Goal: Information Seeking & Learning: Compare options

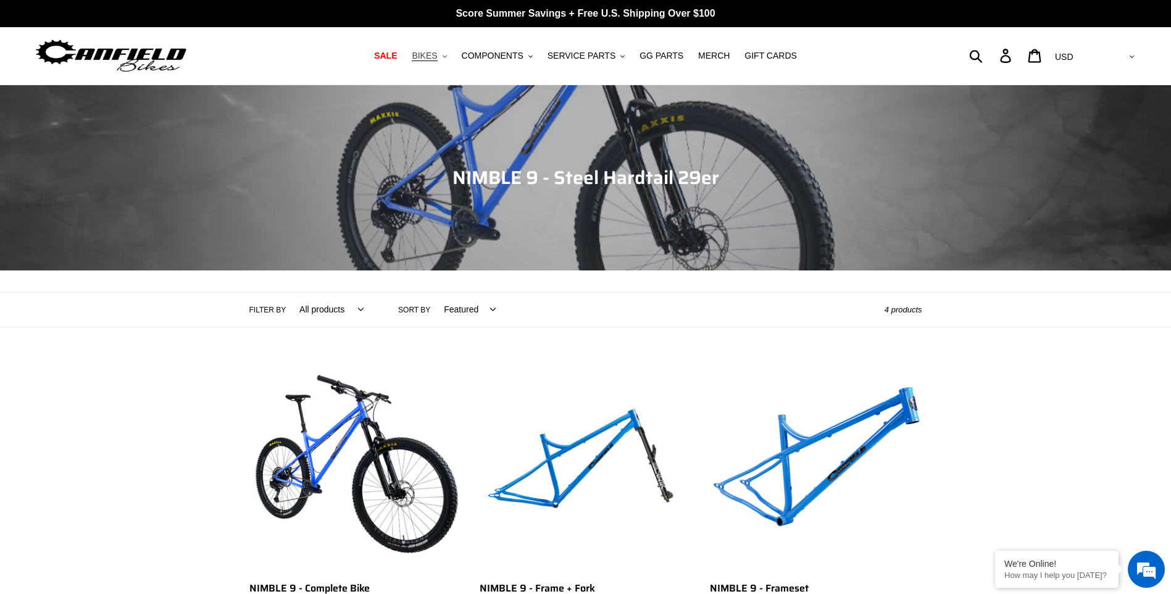
click at [437, 57] on span "BIKES" at bounding box center [424, 56] width 25 height 10
click at [397, 56] on span "SALE" at bounding box center [385, 56] width 23 height 10
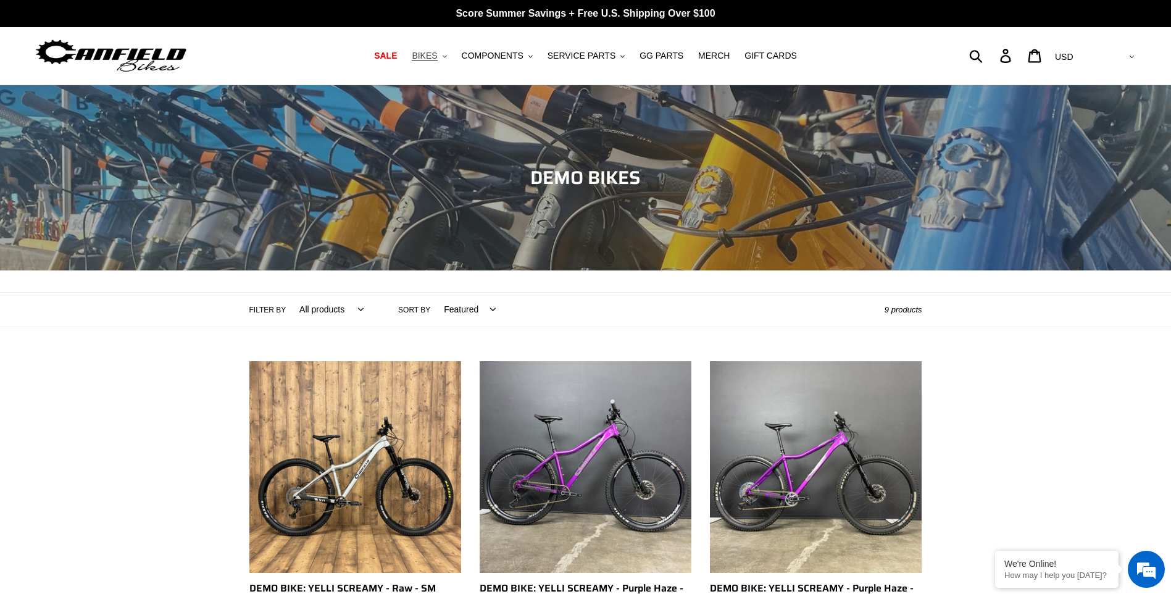
click at [437, 58] on span "BIKES" at bounding box center [424, 56] width 25 height 10
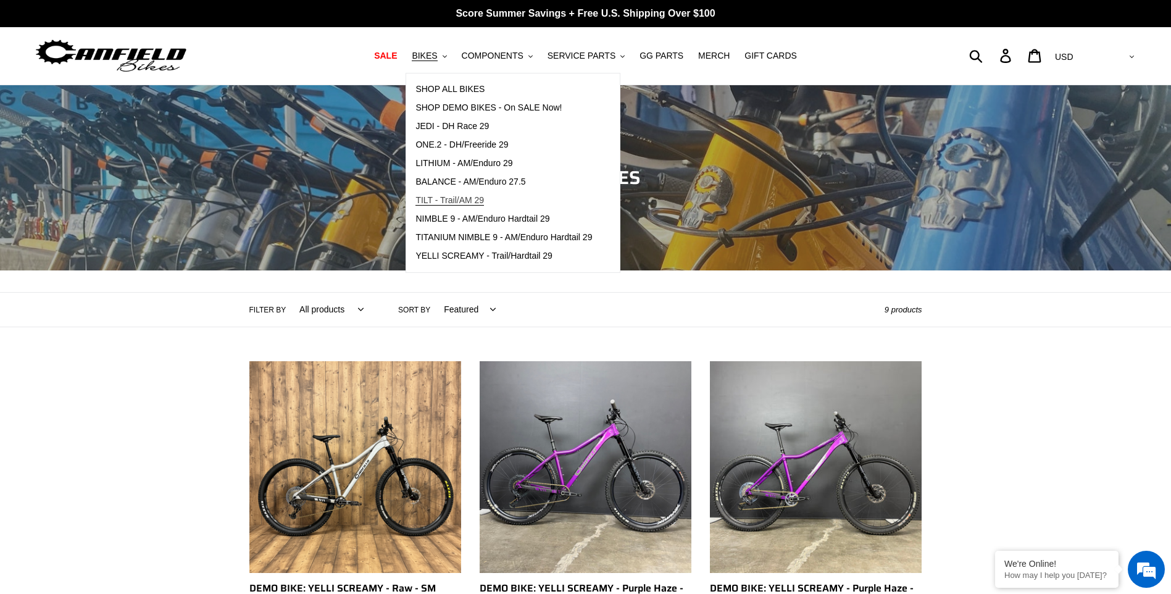
click at [480, 201] on span "TILT - Trail/AM 29" at bounding box center [449, 200] width 69 height 10
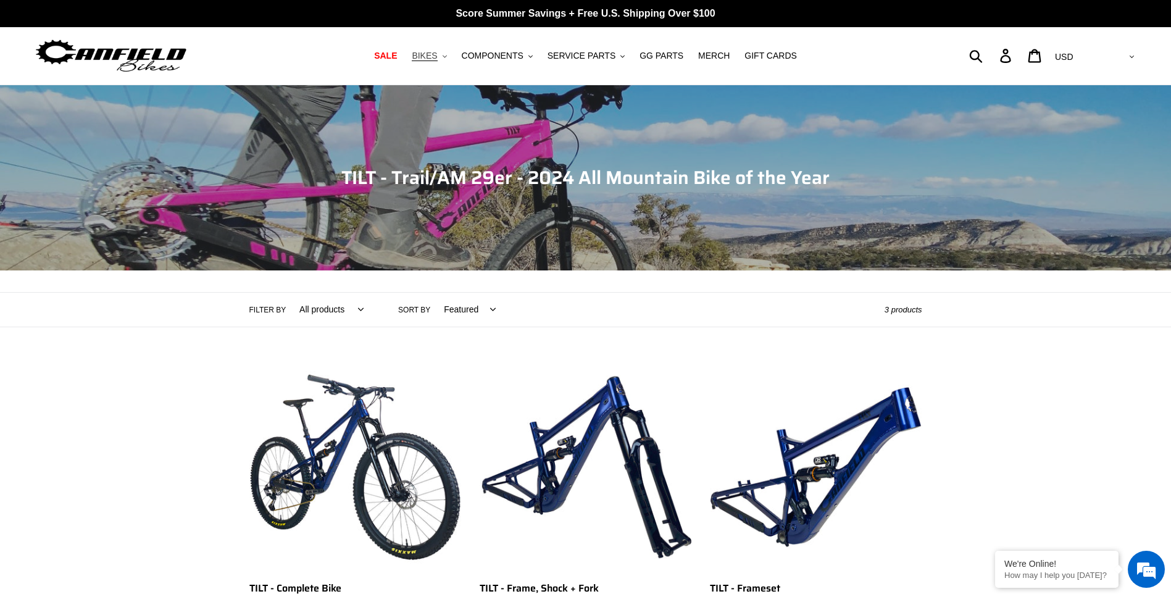
click at [437, 57] on span "BIKES" at bounding box center [424, 56] width 25 height 10
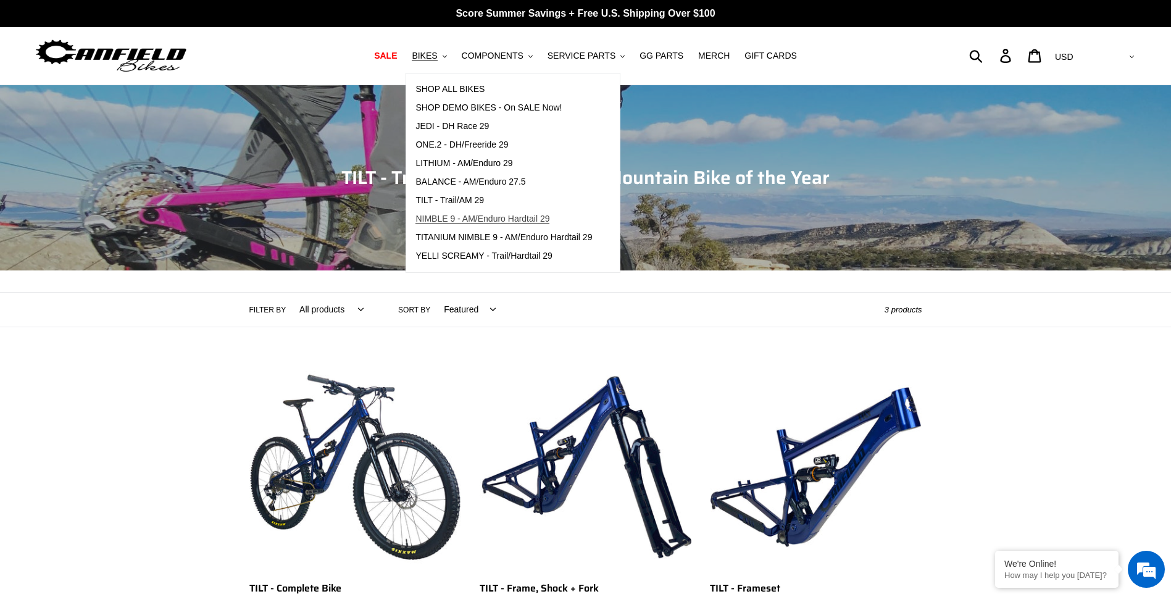
click at [470, 218] on span "NIMBLE 9 - AM/Enduro Hardtail 29" at bounding box center [482, 219] width 134 height 10
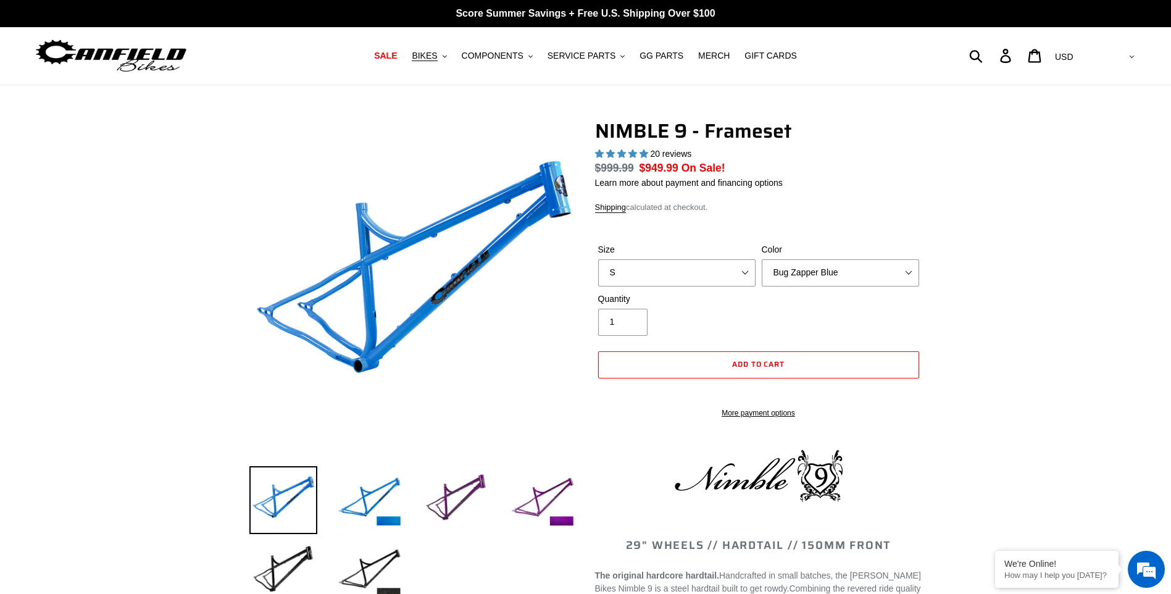
select select "highest-rating"
